Goal: Task Accomplishment & Management: Complete application form

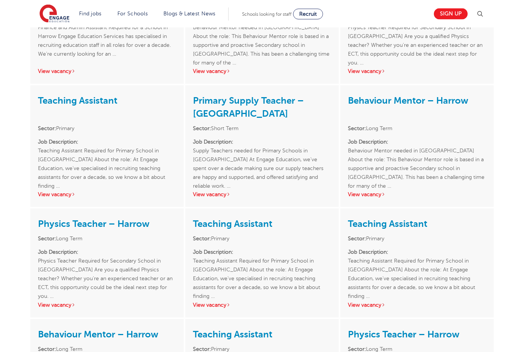
scroll to position [872, 0]
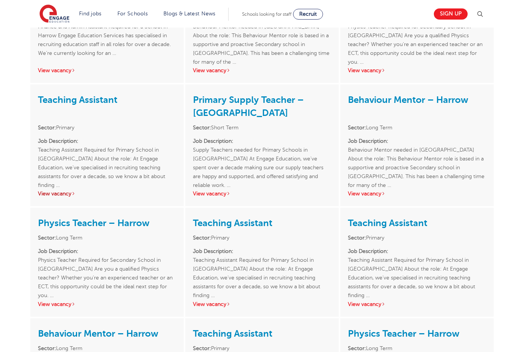
click at [51, 191] on link "View vacancy" at bounding box center [57, 194] width 38 height 6
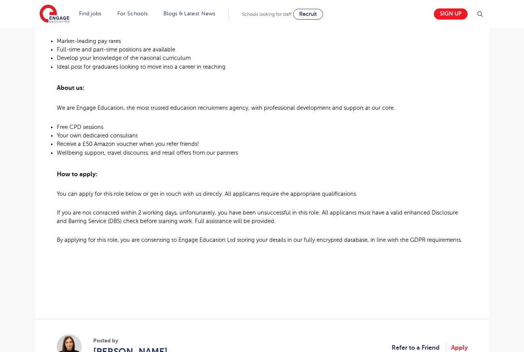
scroll to position [567, 0]
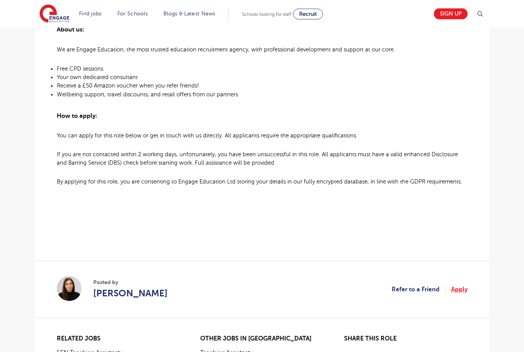
click at [463, 294] on link "Apply" at bounding box center [459, 289] width 16 height 10
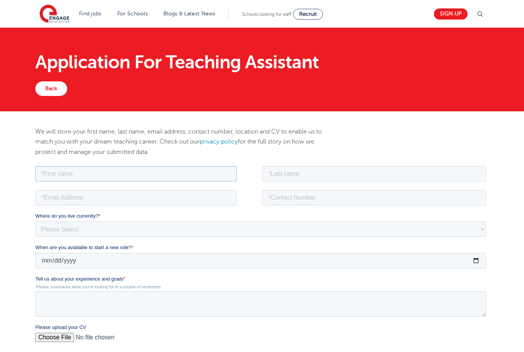
click at [225, 174] on input "text" at bounding box center [135, 173] width 201 height 15
type input "[PERSON_NAME]"
click at [341, 166] on input "text" at bounding box center [374, 173] width 224 height 15
type input "martin"
click at [87, 200] on input "email" at bounding box center [135, 196] width 201 height 15
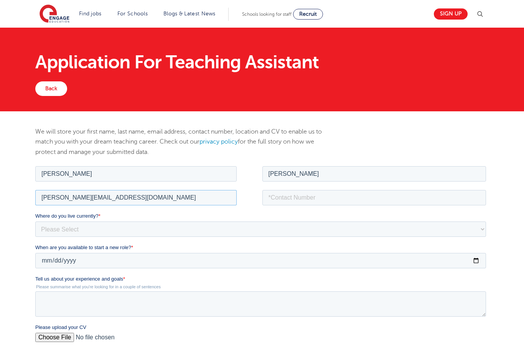
type input "katiemartinx@hotmail.com"
click at [356, 192] on input "tel" at bounding box center [374, 196] width 224 height 15
type input "07814498778"
click at [242, 232] on select "Please Select UK Canada Ireland Australia New Zealand Europe USA South Africa J…" at bounding box center [260, 228] width 450 height 15
select select "UK"
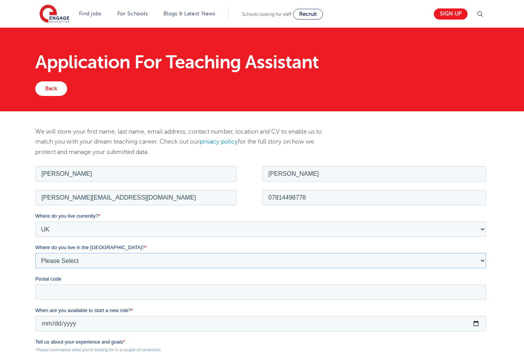
click at [139, 264] on select "Please Select Overseas Barnsley Bedfordshire Berkshire Bournemouth Bracknell Fo…" at bounding box center [260, 259] width 450 height 15
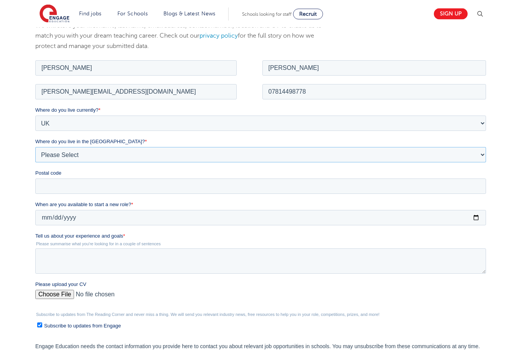
scroll to position [107, 0]
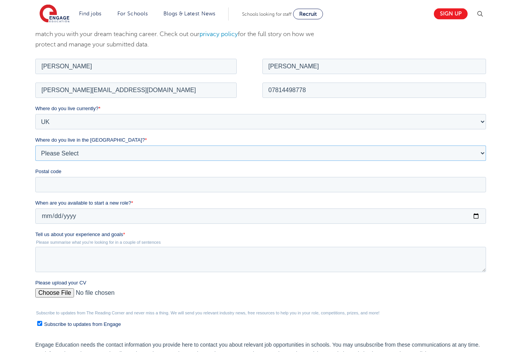
click at [192, 149] on select "Please Select Overseas Barnsley Bedfordshire Berkshire Bournemouth Bracknell Fo…" at bounding box center [260, 152] width 450 height 15
select select "London"
click at [250, 210] on input "When are you available to start a new role? *" at bounding box center [260, 215] width 450 height 15
type input "2025-10-06"
click at [267, 174] on label "Postal code" at bounding box center [261, 172] width 453 height 8
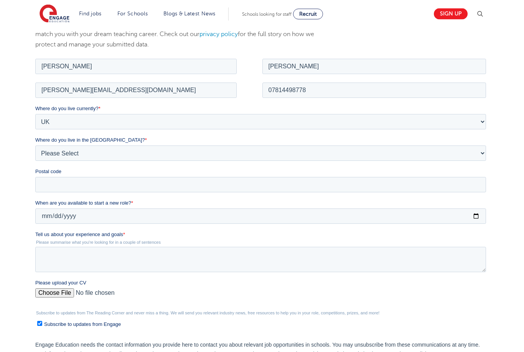
click at [267, 177] on input "Postal code" at bounding box center [260, 184] width 450 height 15
click at [276, 174] on label "Postal code" at bounding box center [261, 172] width 453 height 8
click at [276, 177] on input "Postal code" at bounding box center [260, 184] width 450 height 15
type input "HA14JG"
click at [180, 259] on textarea "Tell us about your experience and goals *" at bounding box center [260, 258] width 450 height 25
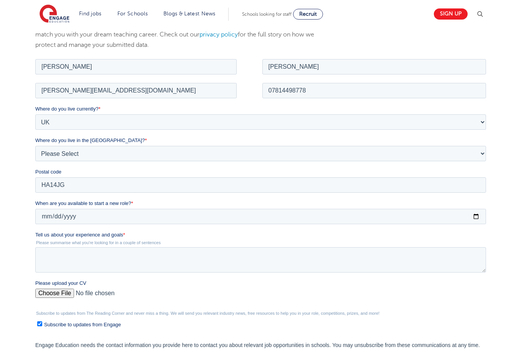
click at [62, 292] on div "Please upload your CV" at bounding box center [261, 291] width 453 height 25
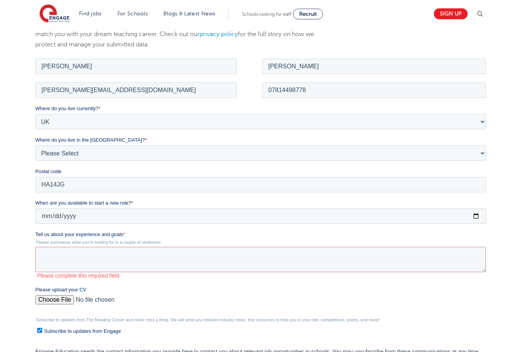
click at [54, 304] on input "Please upload your CV" at bounding box center [260, 302] width 450 height 15
type input "C:\fakepath\Katie Martin CV 2025.pdf"
click at [284, 260] on textarea "Tell us about your experience and goals *" at bounding box center [260, 258] width 450 height 25
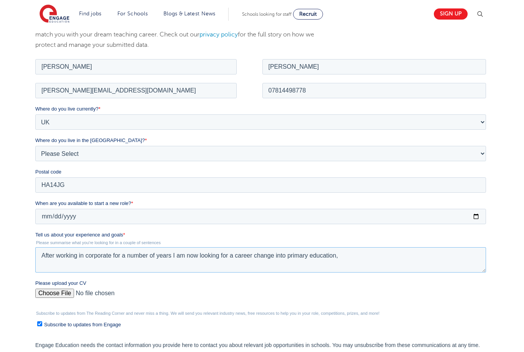
click at [286, 255] on textarea "After working in corporate for a number of years I am now looking for a career …" at bounding box center [260, 258] width 450 height 25
click at [462, 256] on textarea "After working in corporate for a number of years I am now looking for a career …" at bounding box center [260, 258] width 450 height 25
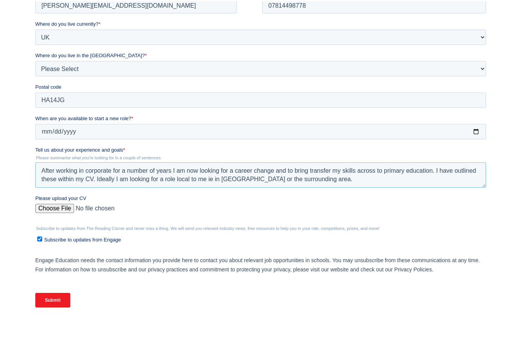
click at [58, 169] on textarea "After working in corporate for a number of years I am now looking for a career …" at bounding box center [260, 174] width 450 height 25
type textarea "After working in corporate for a number of years I am now looking for a career …"
click at [48, 304] on input "Submit" at bounding box center [52, 299] width 35 height 15
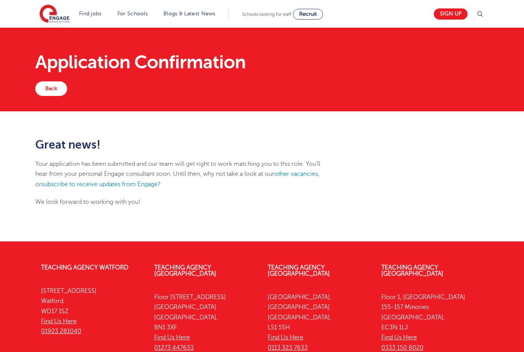
scroll to position [25, 0]
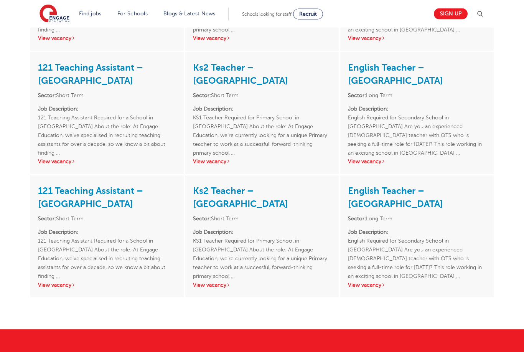
scroll to position [1247, 0]
click at [40, 282] on link "View vacancy" at bounding box center [57, 285] width 38 height 6
